Goal: Information Seeking & Learning: Learn about a topic

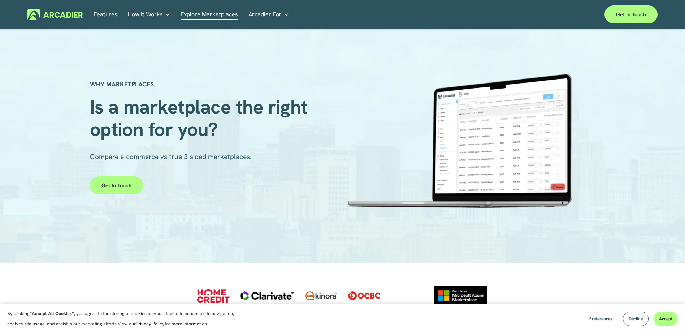
click at [110, 15] on link "Features" at bounding box center [105, 14] width 24 height 11
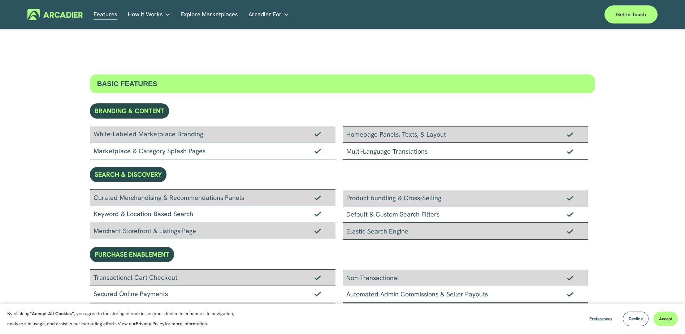
click at [147, 9] on link "How It Works" at bounding box center [149, 14] width 43 height 11
click at [0, 0] on h5 "Why Arcadier" at bounding box center [0, 0] width 0 height 0
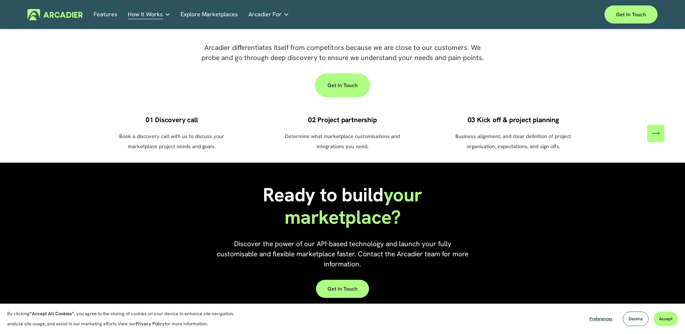
scroll to position [650, 0]
